Goal: Check status: Check status

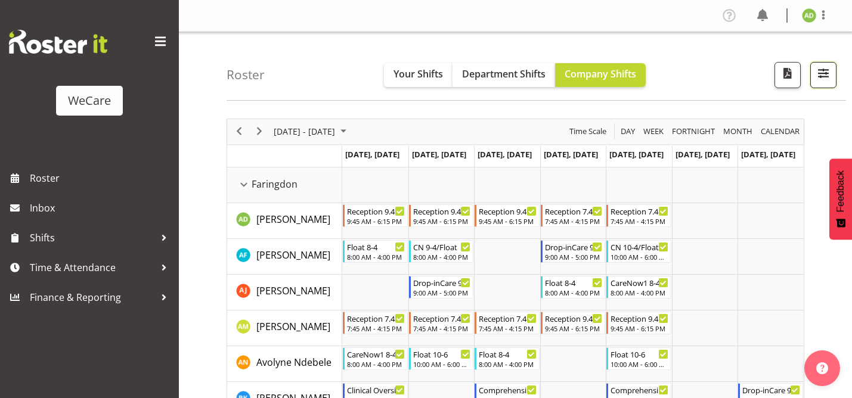
click at [828, 70] on span "button" at bounding box center [823, 73] width 15 height 15
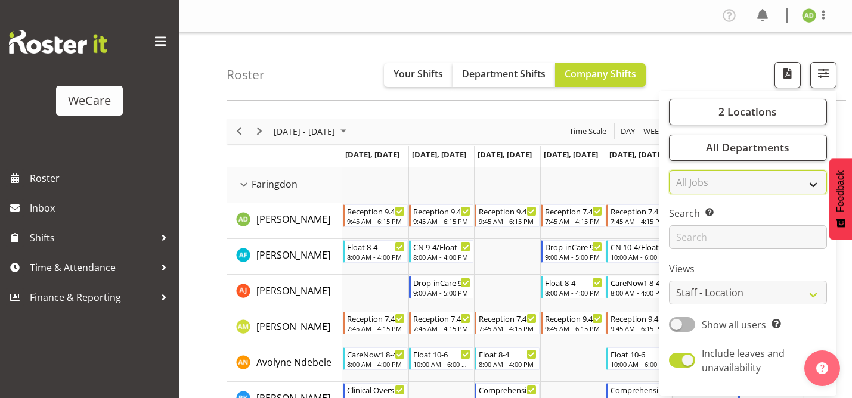
click at [714, 183] on select "All Jobs All Jobs" at bounding box center [748, 182] width 158 height 24
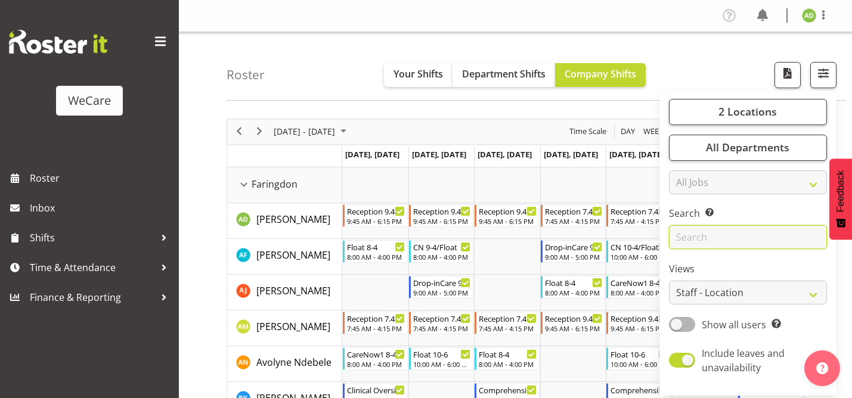
click at [707, 235] on input "text" at bounding box center [748, 237] width 158 height 24
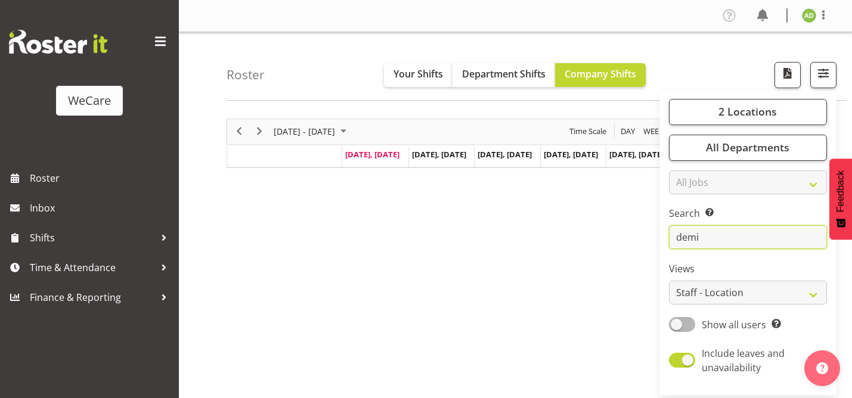
type input "demi"
click at [449, 263] on div "[DATE] - [DATE] [DATE] Day Week Fortnight Month calendar Month Agenda Time Scal…" at bounding box center [539, 348] width 625 height 477
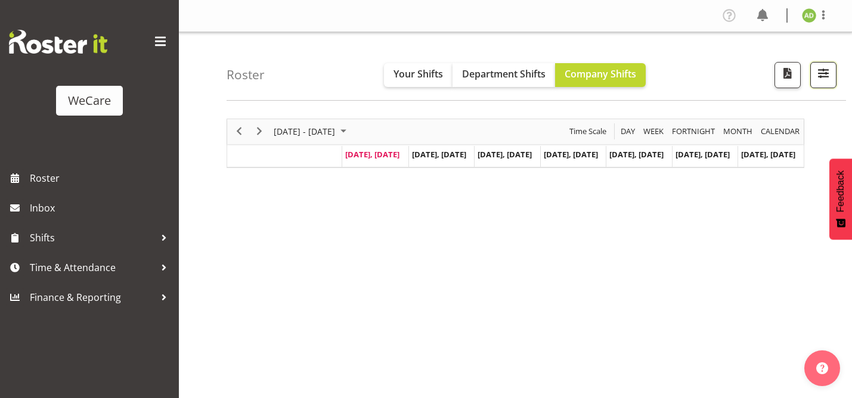
click at [827, 76] on span "button" at bounding box center [823, 73] width 15 height 15
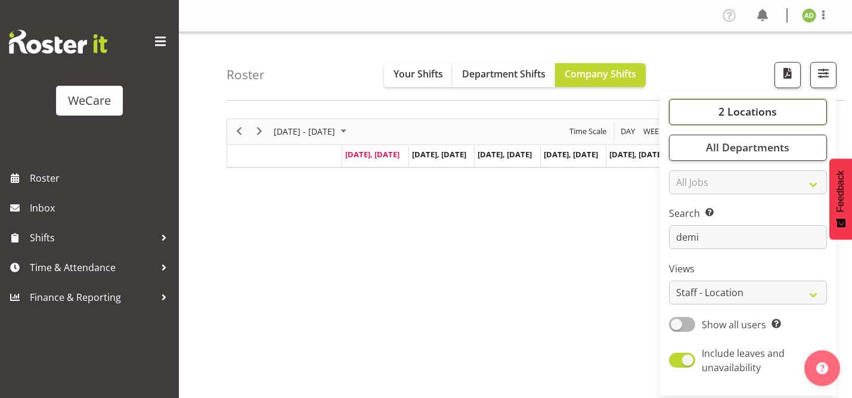
click at [746, 119] on button "2 Locations" at bounding box center [748, 112] width 158 height 26
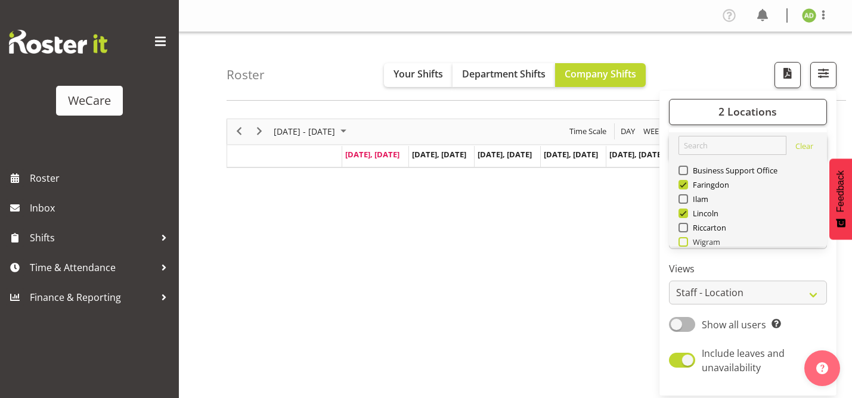
click at [682, 242] on span at bounding box center [683, 242] width 10 height 10
click at [682, 242] on input "Wigram" at bounding box center [682, 242] width 8 height 8
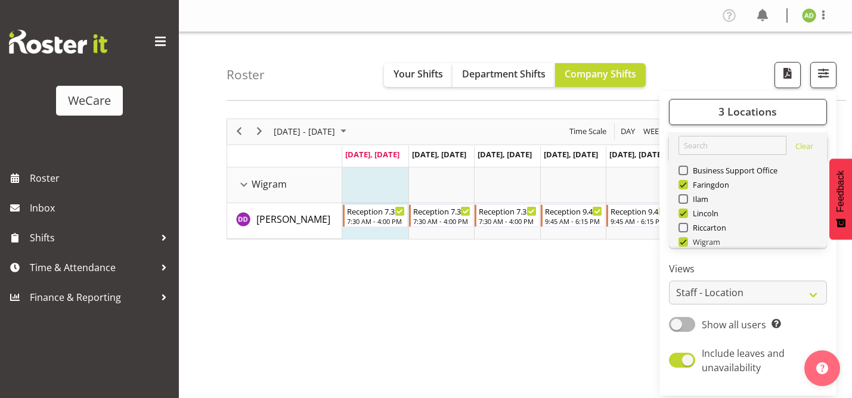
click at [683, 244] on span at bounding box center [683, 242] width 10 height 10
click at [683, 244] on input "Wigram" at bounding box center [682, 242] width 8 height 8
checkbox input "false"
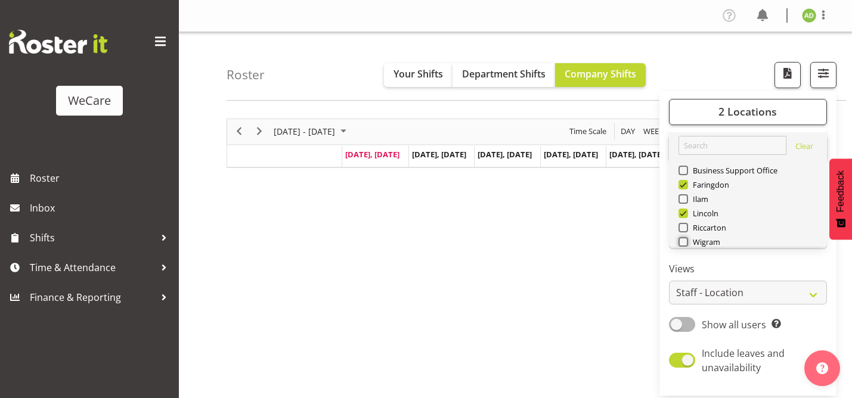
scroll to position [24, 0]
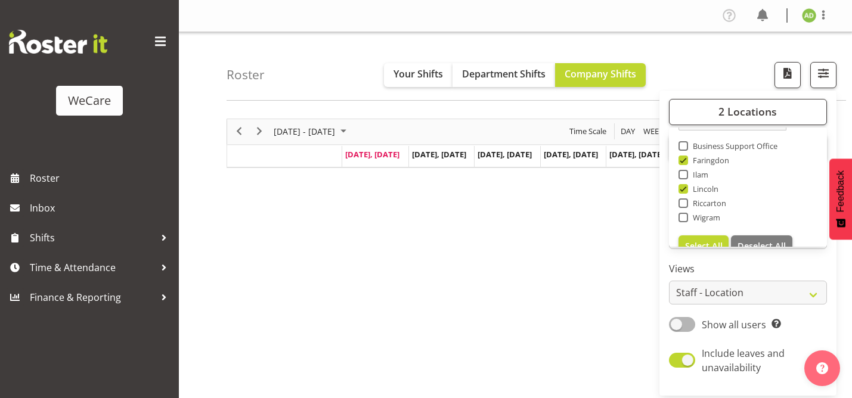
click at [460, 290] on div "[DATE] - [DATE] [DATE] Day Week Fortnight Month calendar Month Agenda Time Scal…" at bounding box center [539, 348] width 625 height 477
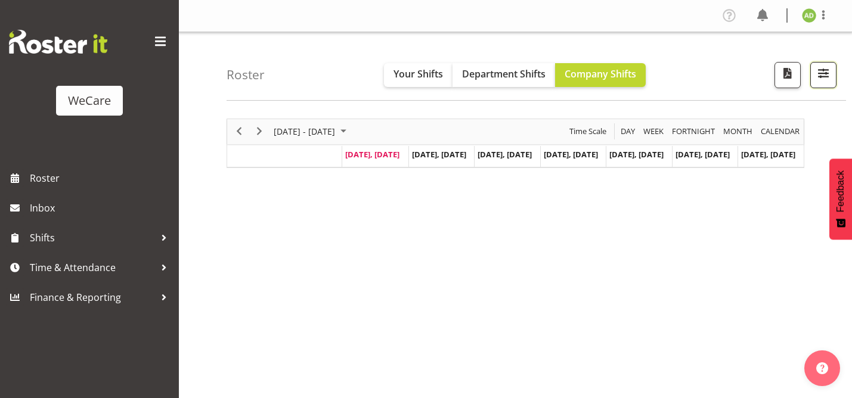
click at [820, 82] on button "button" at bounding box center [823, 75] width 26 height 26
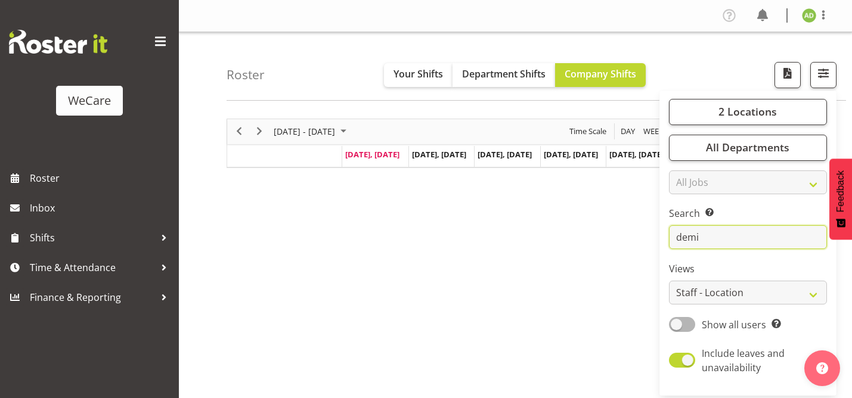
drag, startPoint x: 714, startPoint y: 236, endPoint x: 640, endPoint y: 234, distance: 73.3
click at [640, 234] on div "Roster Your Shifts Department Shifts Company Shifts 2 Locations Clear Business …" at bounding box center [515, 309] width 673 height 554
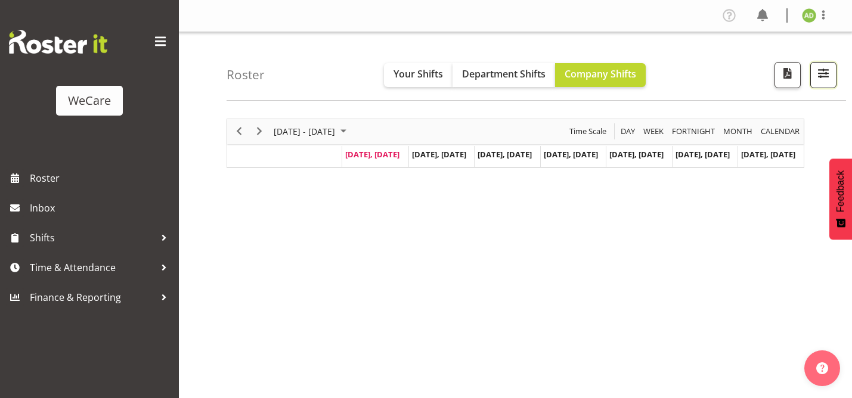
click at [828, 72] on span "button" at bounding box center [823, 73] width 15 height 15
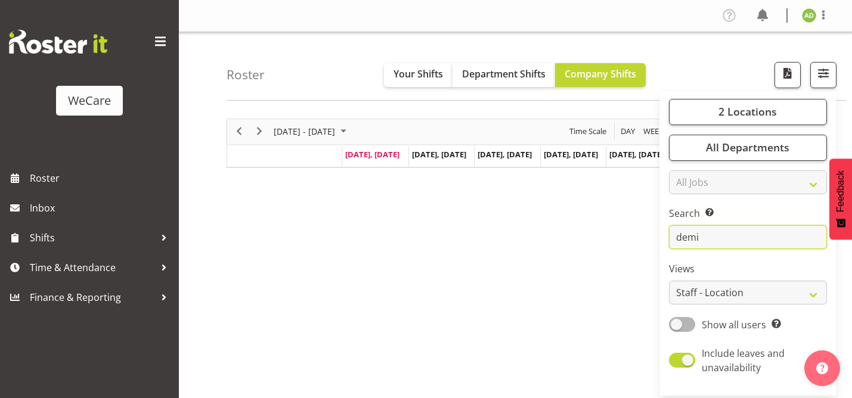
drag, startPoint x: 714, startPoint y: 240, endPoint x: 668, endPoint y: 238, distance: 45.3
click at [668, 238] on div "2 Locations Clear Business Support Office [GEOGRAPHIC_DATA] Ilam [GEOGRAPHIC_DA…" at bounding box center [747, 243] width 177 height 296
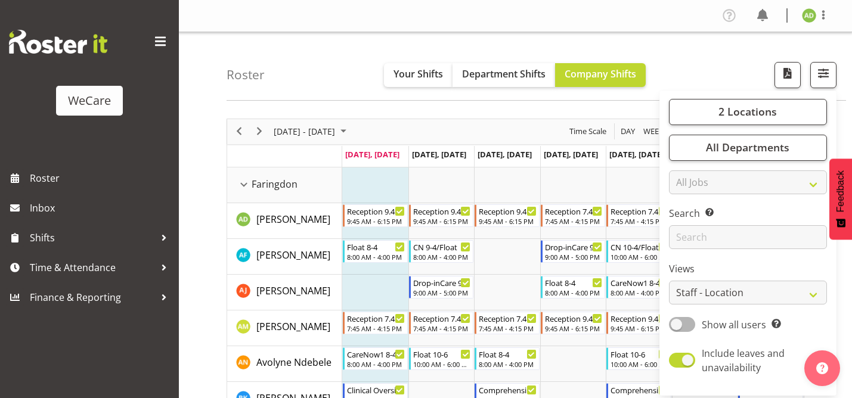
click at [348, 119] on div "[DATE] - [DATE]" at bounding box center [311, 131] width 84 height 25
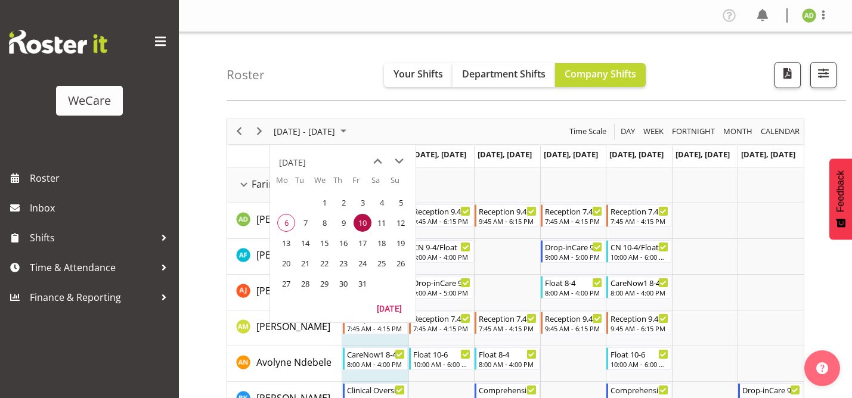
click at [323, 79] on div "Roster Your Shifts Department Shifts Company Shifts 2 Locations Clear Business …" at bounding box center [536, 66] width 619 height 69
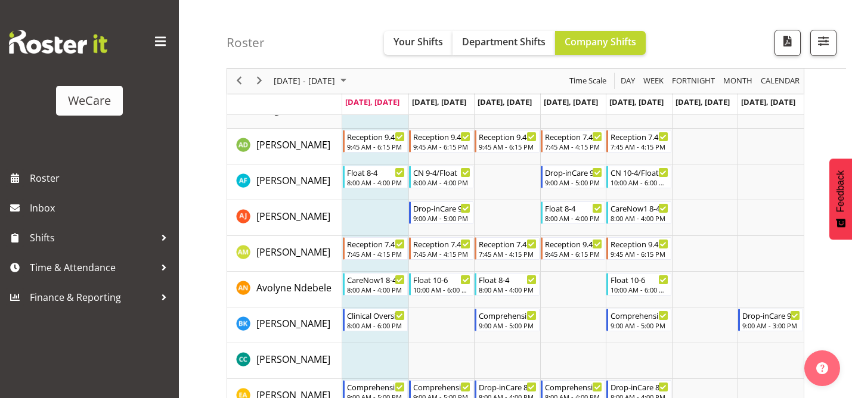
scroll to position [44, 0]
